Goal: Information Seeking & Learning: Compare options

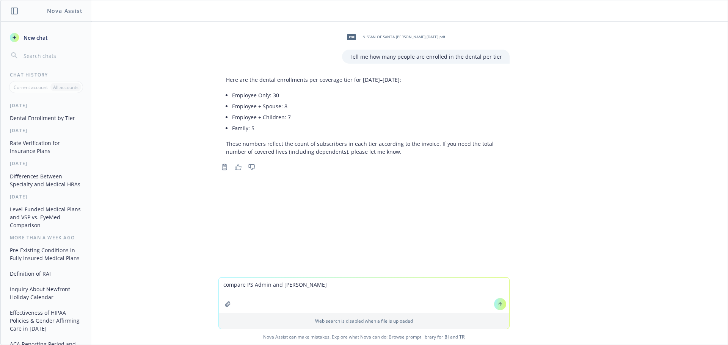
type textarea "compare PS Admin and Navia"
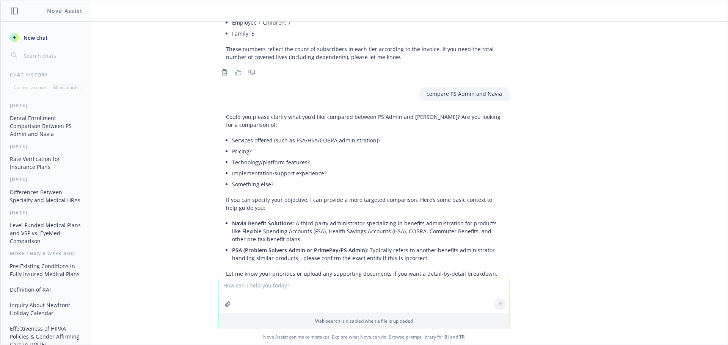
scroll to position [129, 0]
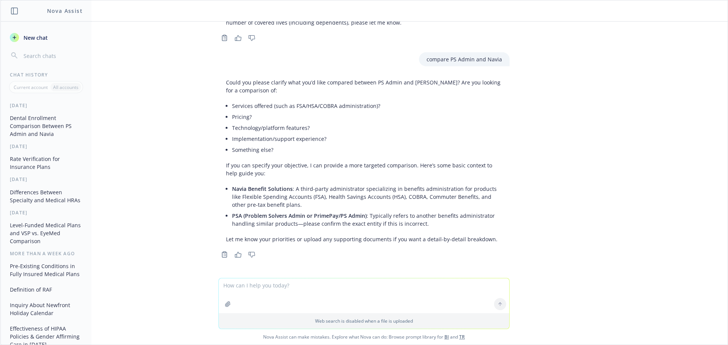
click at [246, 294] on textarea at bounding box center [364, 296] width 290 height 35
click at [232, 105] on li "Services offered (such as FSA/HSA/COBRA administration)?" at bounding box center [367, 105] width 270 height 11
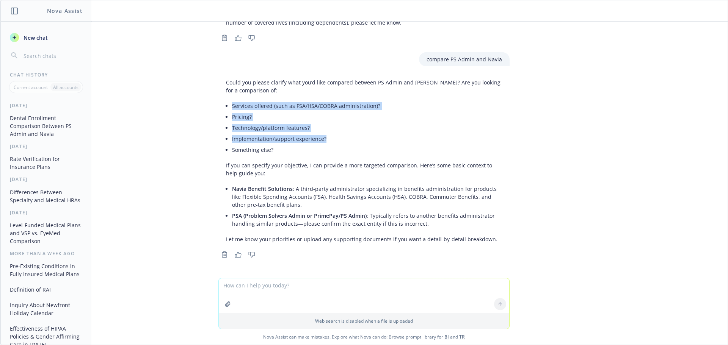
drag, startPoint x: 323, startPoint y: 138, endPoint x: 221, endPoint y: 104, distance: 107.0
click at [232, 104] on ul "Services offered (such as FSA/HSA/COBRA administration)? Pricing? Technology/pl…" at bounding box center [367, 127] width 270 height 55
copy ul "Services offered (such as FSA/HSA/COBRA administration)? Pricing? Technology/pl…"
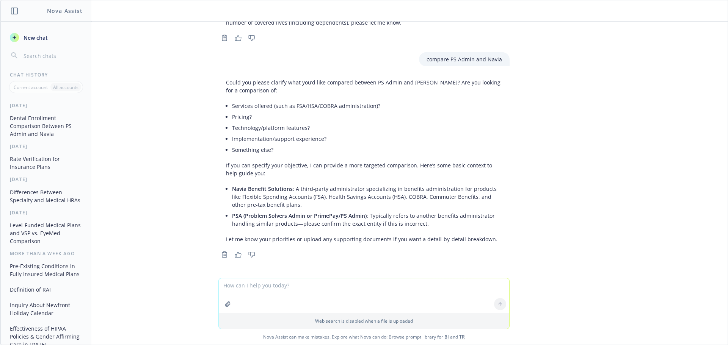
click at [230, 289] on textarea at bounding box center [364, 296] width 290 height 35
paste textarea "Services offered (such as FSA/HSA/COBRA administration)? Pricing? Technology/pl…"
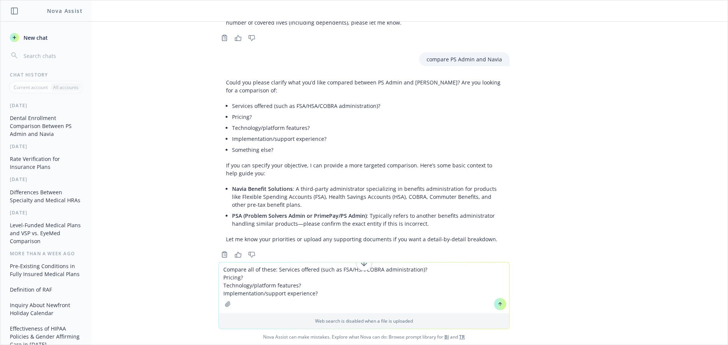
click at [424, 269] on textarea "Compare all of these: Services offered (such as FSA/HSA/COBRA administration)? …" at bounding box center [364, 288] width 290 height 51
click at [247, 280] on textarea "Compare all of these: Services offered (such as FSA/HSA/COBRA administration) P…" at bounding box center [364, 288] width 290 height 51
click at [304, 283] on textarea "Compare all of these: Services offered (such as FSA/HSA/COBRA administration) P…" at bounding box center [364, 288] width 290 height 51
click at [318, 290] on textarea "Compare all of these: Services offered (such as FSA/HSA/COBRA administration) P…" at bounding box center [364, 288] width 290 height 51
type textarea "Compare all of these: Services offered (such as FSA/HSA/COBRA administration) P…"
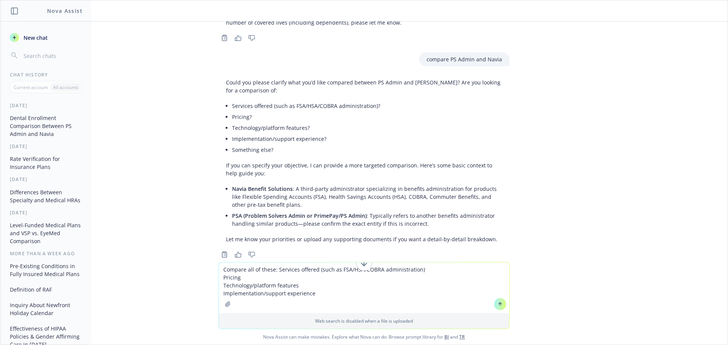
click at [498, 308] on button at bounding box center [500, 304] width 12 height 12
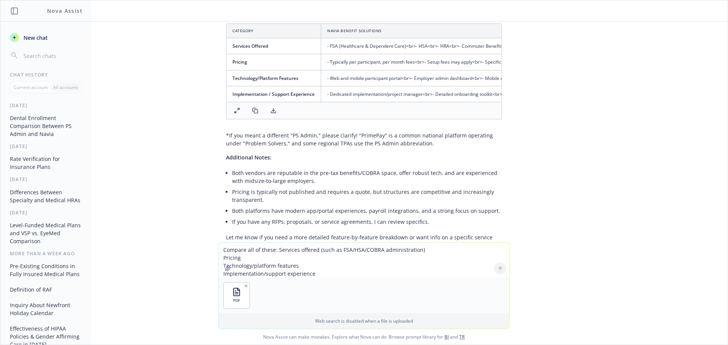
scroll to position [484, 0]
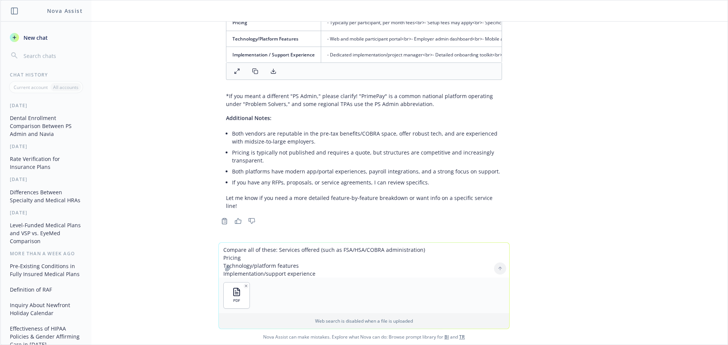
click at [234, 260] on div at bounding box center [228, 269] width 18 height 18
click at [232, 255] on textarea "Compare all of these: Services offered (such as FSA/HSA/COBRA administration) P…" at bounding box center [364, 260] width 290 height 35
type textarea "Compare Navia to this PS Admin"
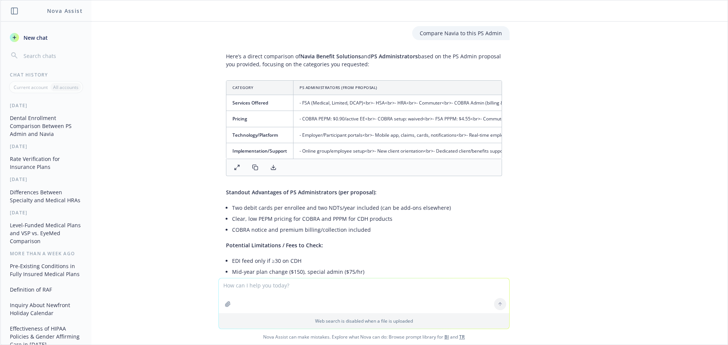
scroll to position [673, 0]
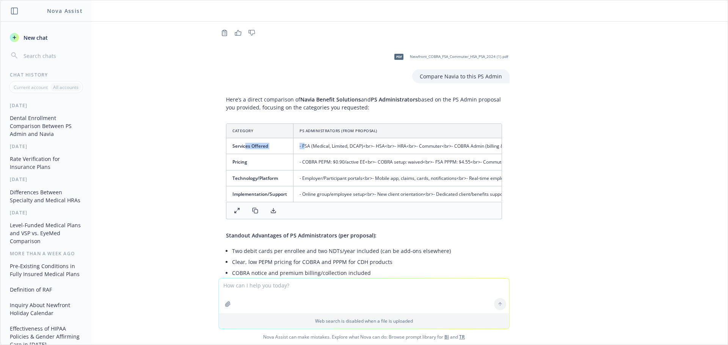
drag, startPoint x: 240, startPoint y: 143, endPoint x: 298, endPoint y: 143, distance: 58.0
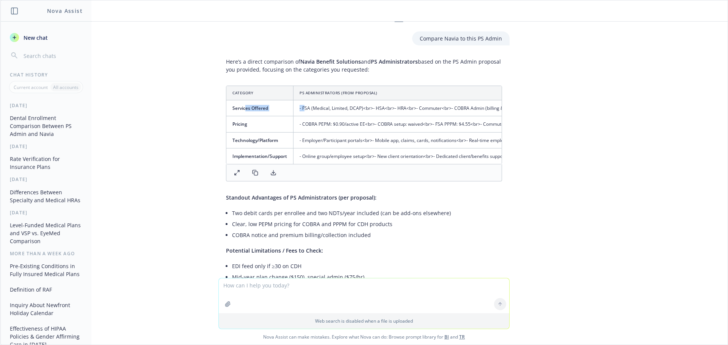
scroll to position [0, 15]
click at [234, 175] on icon at bounding box center [237, 173] width 6 height 6
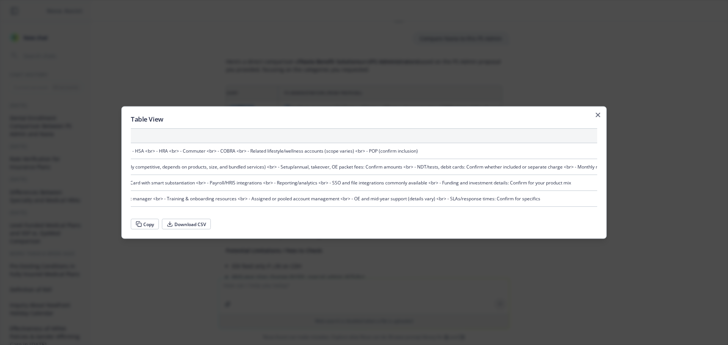
scroll to position [0, 920]
click at [600, 113] on icon "button" at bounding box center [597, 115] width 5 height 5
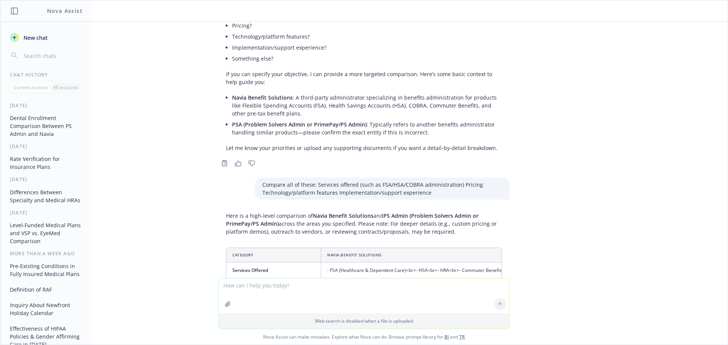
scroll to position [218, 0]
